Goal: Information Seeking & Learning: Learn about a topic

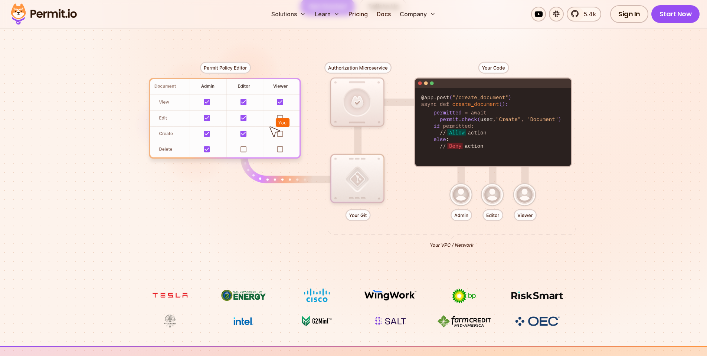
scroll to position [178, 0]
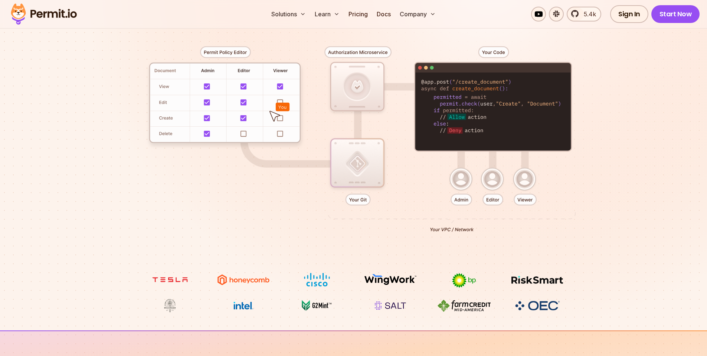
click at [500, 195] on div at bounding box center [353, 136] width 519 height 273
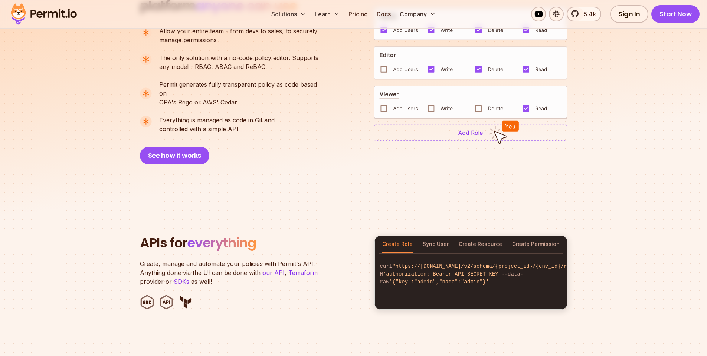
scroll to position [623, 0]
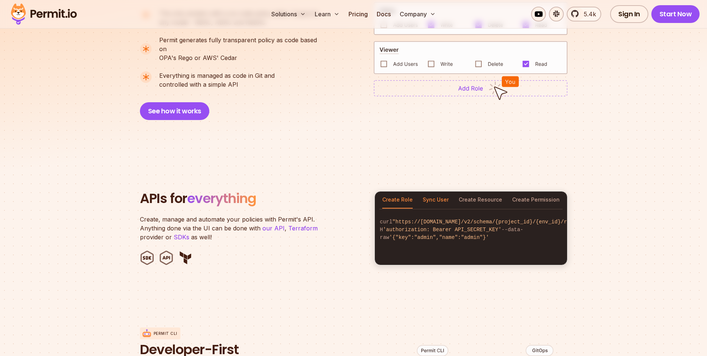
click at [438, 193] on button "Sync User" at bounding box center [435, 200] width 26 height 17
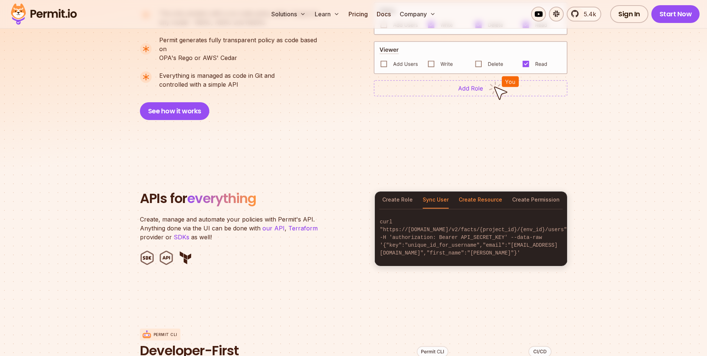
click at [480, 196] on button "Create Resource" at bounding box center [479, 200] width 43 height 17
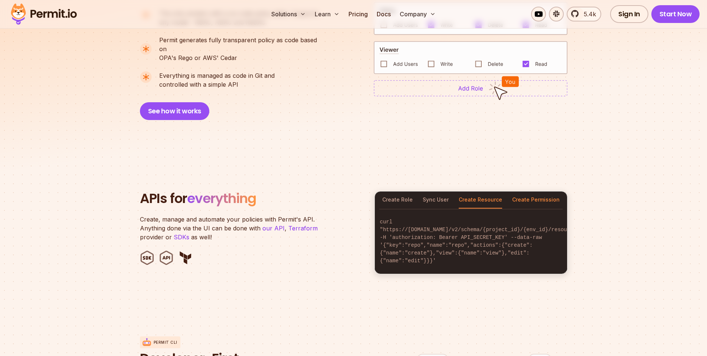
click at [541, 197] on button "Create Permission" at bounding box center [535, 200] width 47 height 17
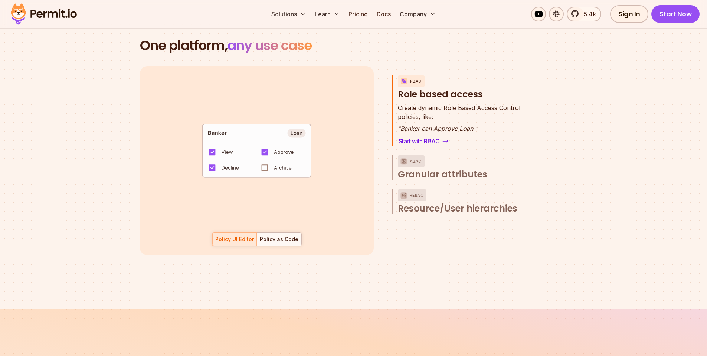
scroll to position [1068, 0]
click at [282, 235] on div "Policy as Code" at bounding box center [279, 238] width 39 height 7
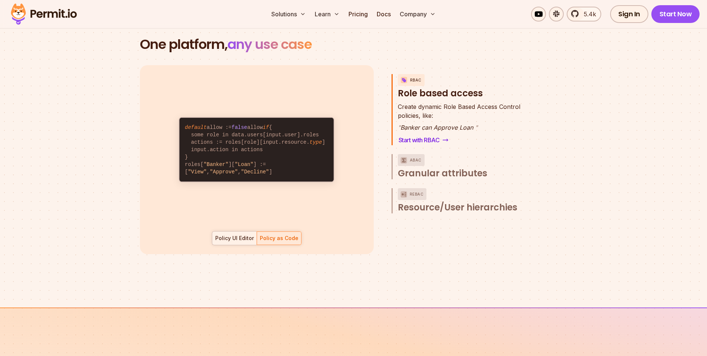
click at [241, 235] on div "Policy UI Editor" at bounding box center [234, 238] width 39 height 7
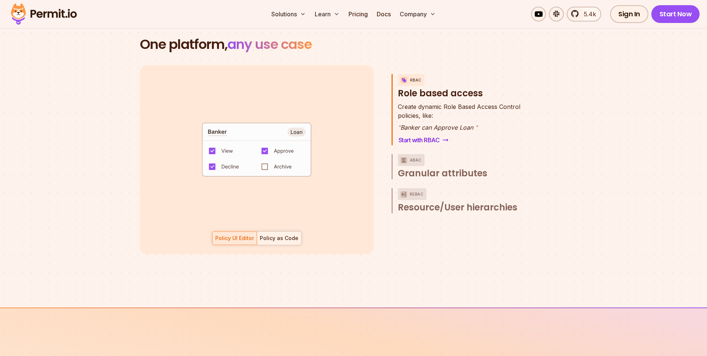
click at [273, 235] on div "Policy as Code" at bounding box center [279, 238] width 39 height 7
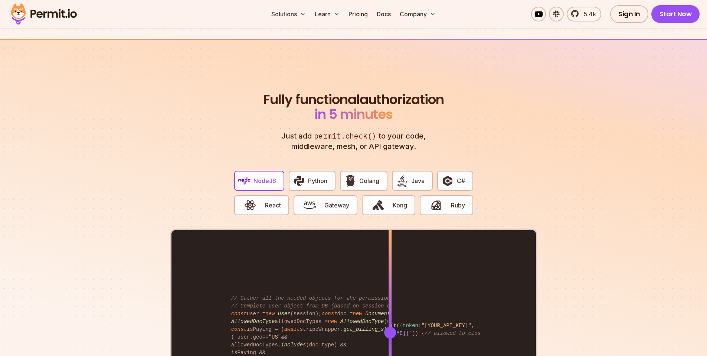
scroll to position [1335, 0]
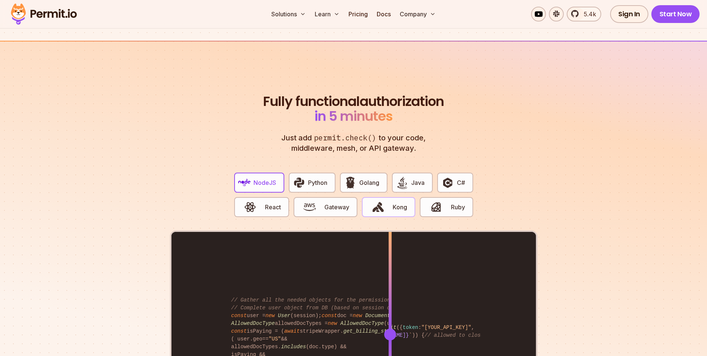
click at [377, 204] on img "button" at bounding box center [378, 207] width 13 height 13
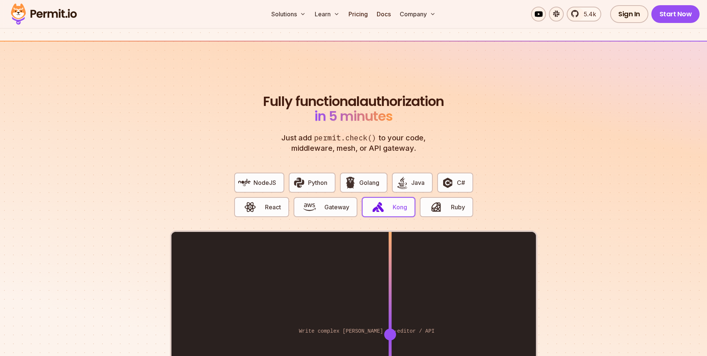
scroll to position [1424, 0]
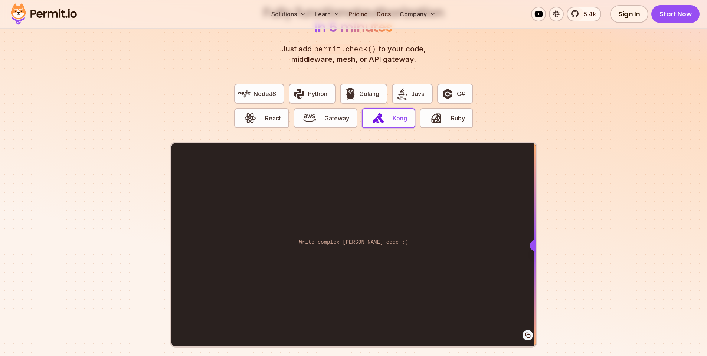
drag, startPoint x: 389, startPoint y: 246, endPoint x: 596, endPoint y: 259, distance: 207.4
click at [596, 259] on section "Fully functional authorization in 5 minutes Just add permit.check() to your cod…" at bounding box center [353, 183] width 707 height 463
click at [463, 114] on span "Ruby" at bounding box center [458, 118] width 14 height 9
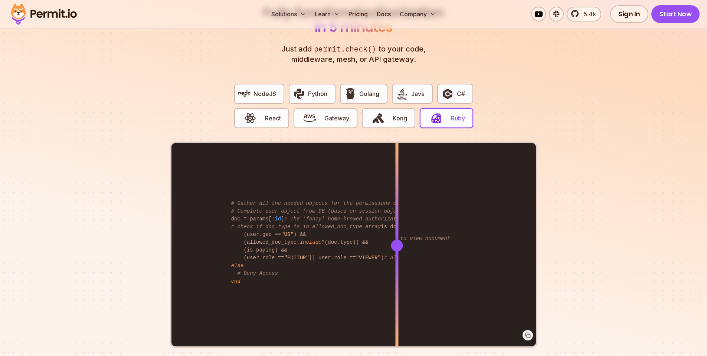
drag, startPoint x: 395, startPoint y: 227, endPoint x: 414, endPoint y: 232, distance: 19.3
click at [418, 232] on div "if permit.check(user, "view" , "document" ) # Allow to view document end # Gath…" at bounding box center [353, 245] width 364 height 205
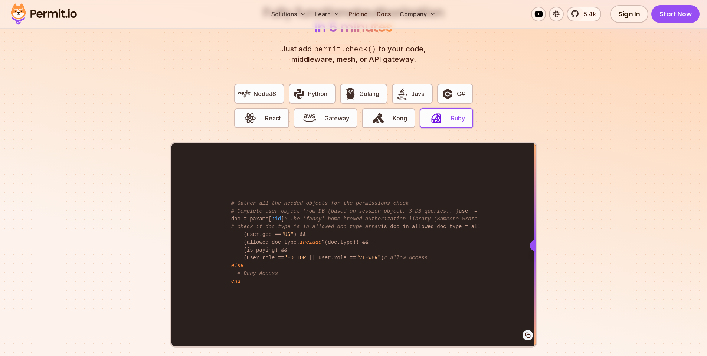
drag, startPoint x: 346, startPoint y: 250, endPoint x: 667, endPoint y: 234, distance: 321.6
click at [667, 234] on section "Fully functional authorization in 5 minutes Just add permit.check() to your cod…" at bounding box center [353, 183] width 707 height 463
click at [265, 119] on button "React" at bounding box center [261, 118] width 55 height 20
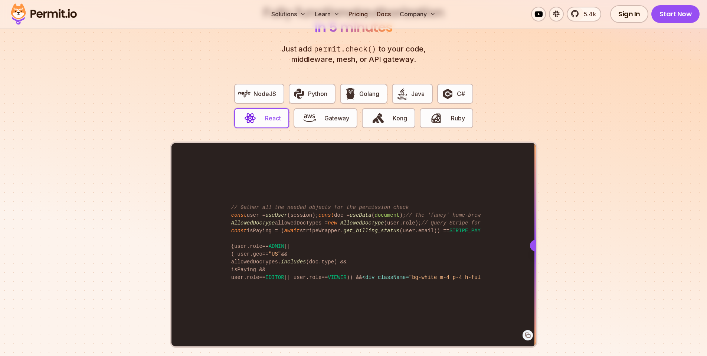
drag, startPoint x: 387, startPoint y: 230, endPoint x: 539, endPoint y: 224, distance: 151.8
click at [539, 224] on section "Fully functional authorization in 5 minutes Just add permit.check() to your cod…" at bounding box center [353, 183] width 707 height 463
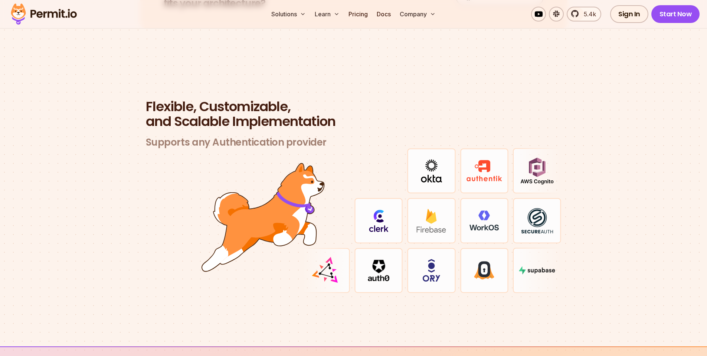
scroll to position [2136, 0]
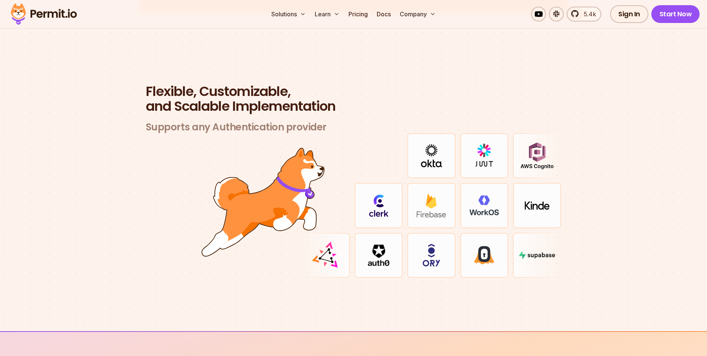
drag, startPoint x: 494, startPoint y: 164, endPoint x: 528, endPoint y: 162, distance: 34.1
click at [497, 164] on div at bounding box center [484, 155] width 48 height 45
drag, startPoint x: 529, startPoint y: 168, endPoint x: 526, endPoint y: 172, distance: 5.6
click at [529, 168] on div at bounding box center [537, 155] width 48 height 45
click at [535, 156] on img at bounding box center [537, 155] width 34 height 27
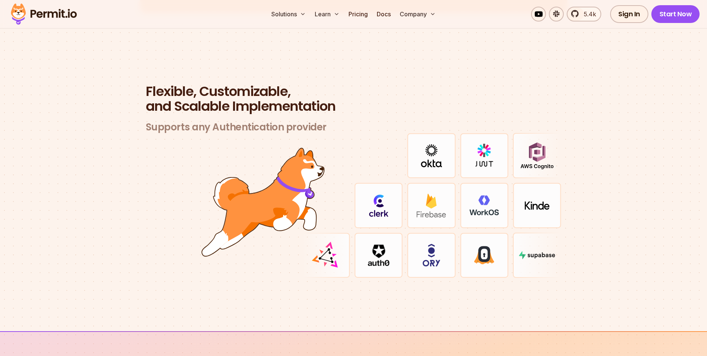
click at [539, 211] on img at bounding box center [537, 210] width 32 height 26
drag, startPoint x: 536, startPoint y: 240, endPoint x: 531, endPoint y: 240, distance: 4.1
click at [535, 240] on div at bounding box center [537, 255] width 48 height 45
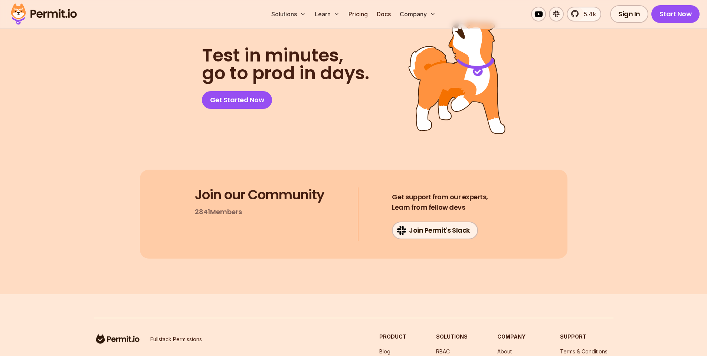
scroll to position [3954, 0]
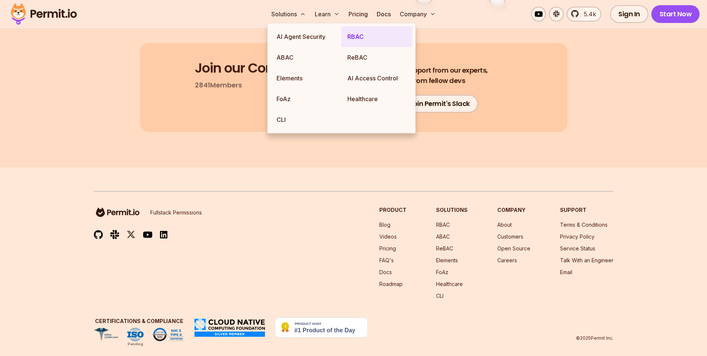
click at [372, 42] on link "RBAC" at bounding box center [376, 36] width 71 height 21
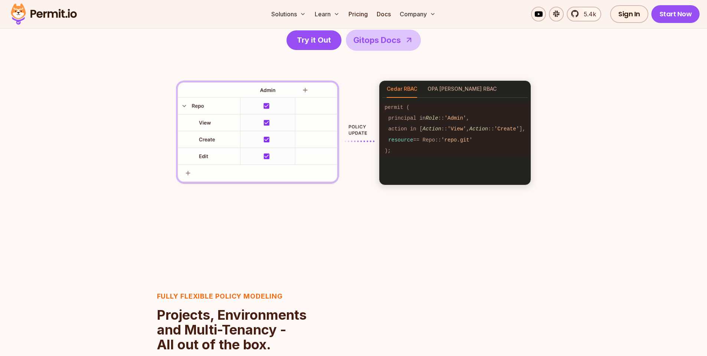
scroll to position [1157, 0]
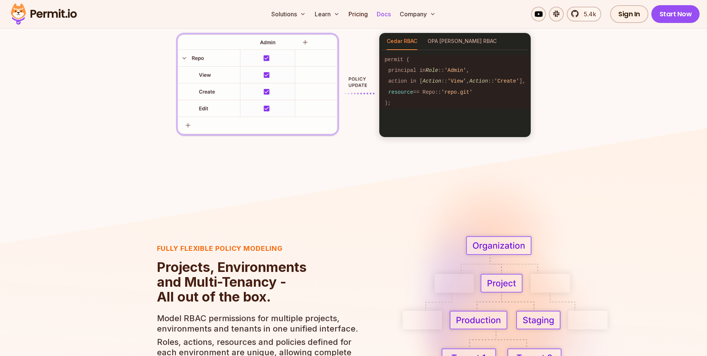
click at [389, 15] on link "Docs" at bounding box center [383, 14] width 20 height 15
